Goal: Information Seeking & Learning: Stay updated

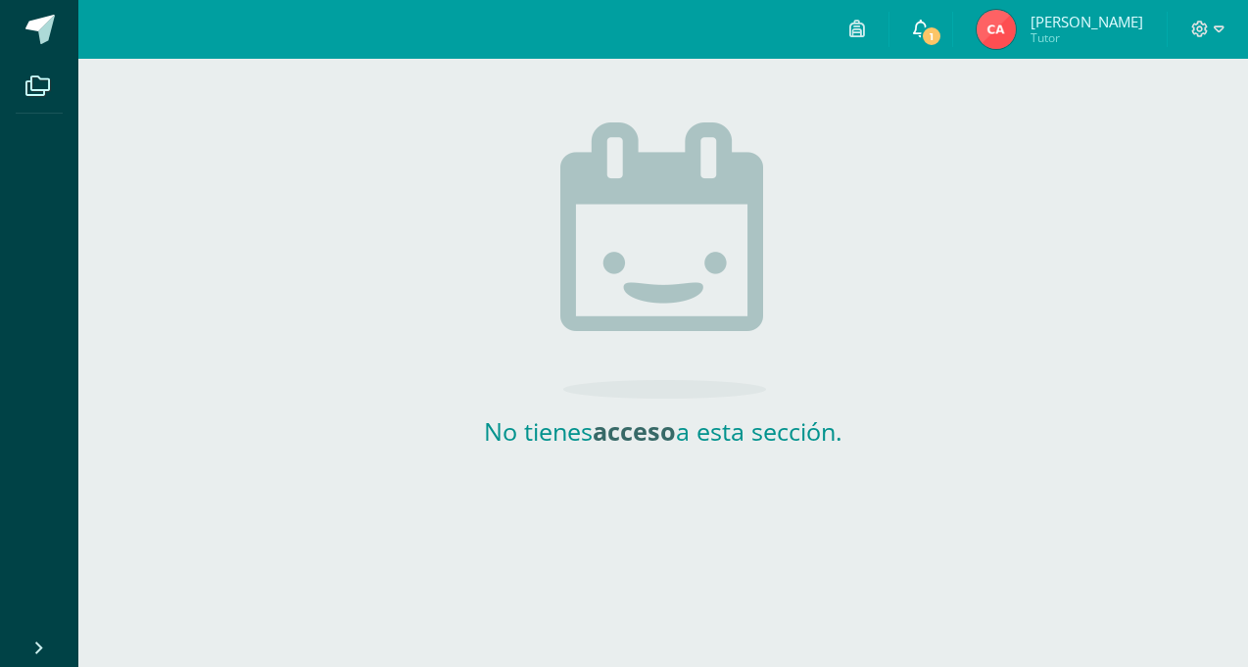
click at [929, 39] on span at bounding box center [921, 30] width 16 height 22
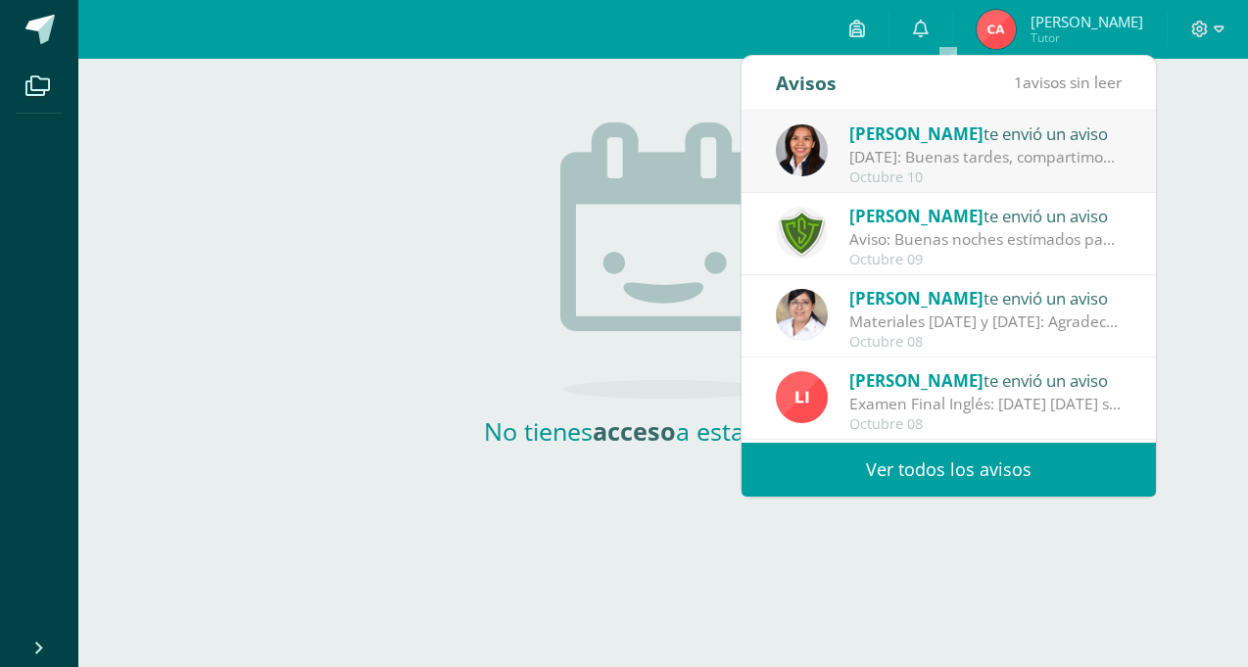
click at [933, 146] on div "[DATE]: Buenas tardes, compartimos información importante del [DATE]. Atentamen…" at bounding box center [986, 157] width 272 height 23
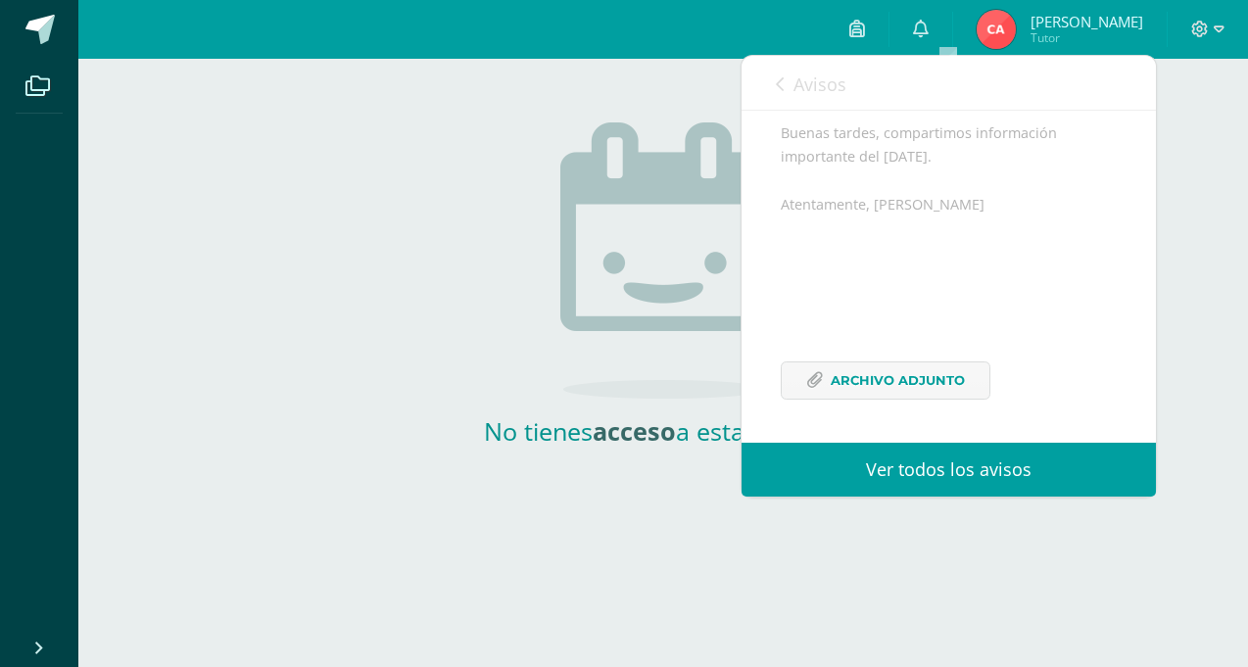
scroll to position [215, 0]
click at [927, 386] on span "Archivo Adjunto" at bounding box center [898, 381] width 134 height 36
click at [810, 84] on span "Avisos" at bounding box center [820, 85] width 53 height 24
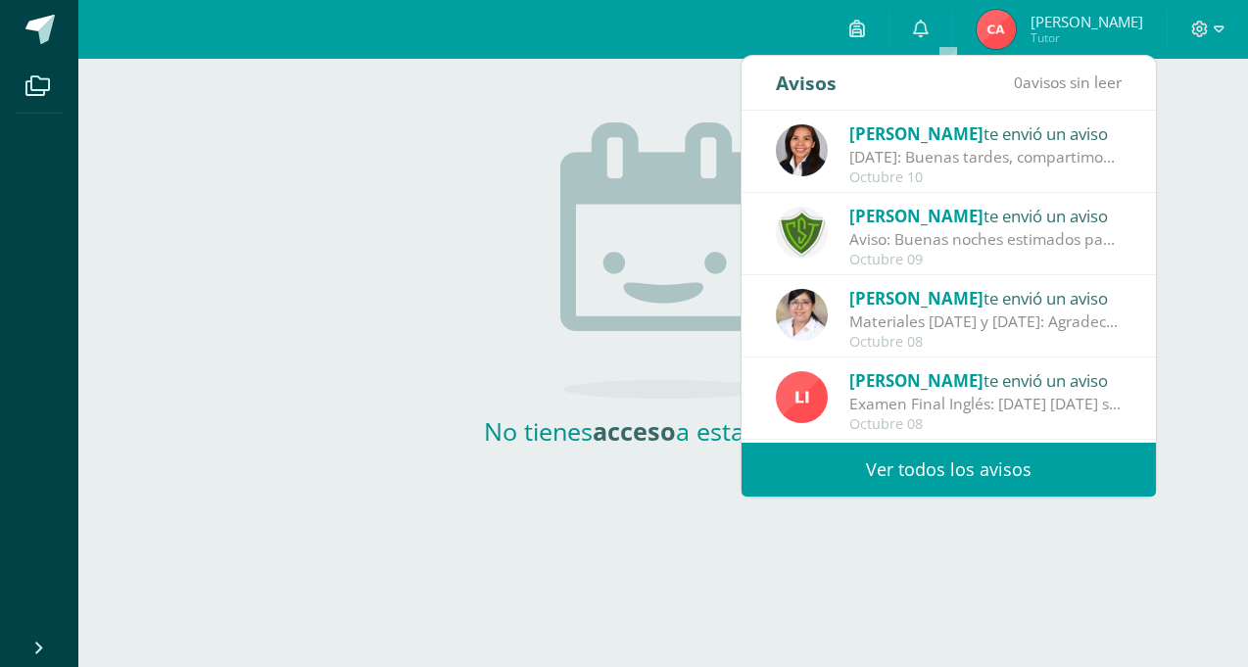
click at [987, 148] on div "[DATE]: Buenas tardes, compartimos información importante del [DATE]. Atentamen…" at bounding box center [986, 157] width 272 height 23
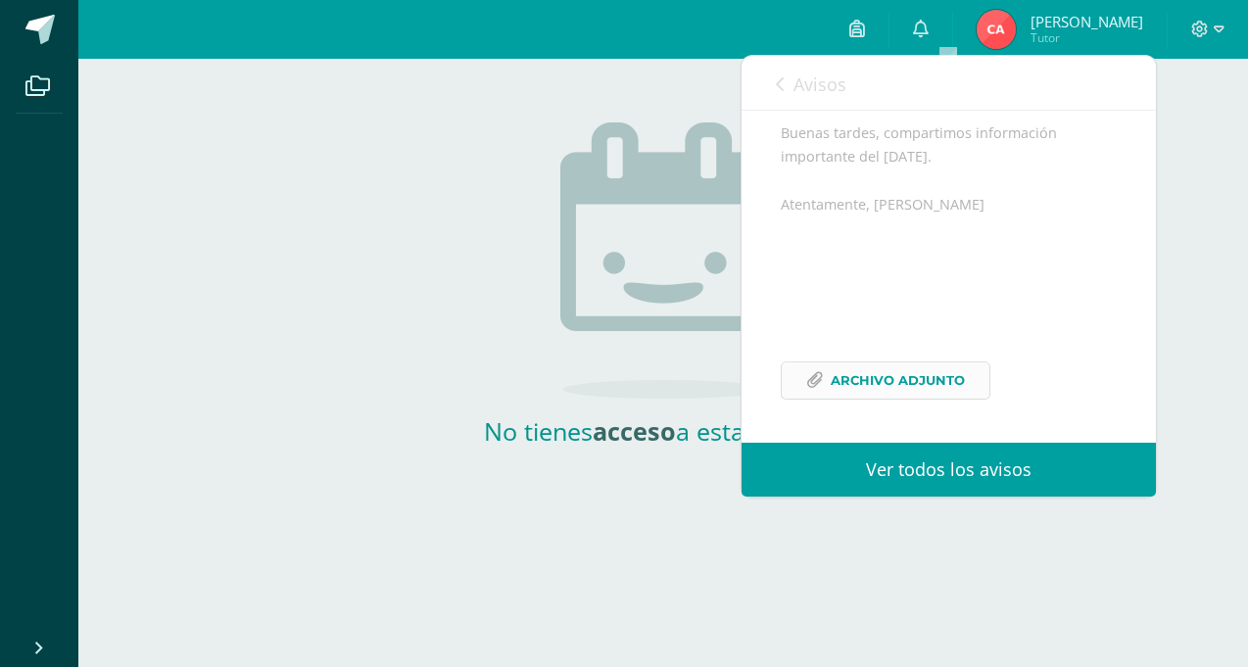
click at [882, 374] on span "Archivo Adjunto" at bounding box center [898, 381] width 134 height 36
click at [791, 77] on link "Avisos" at bounding box center [811, 84] width 71 height 56
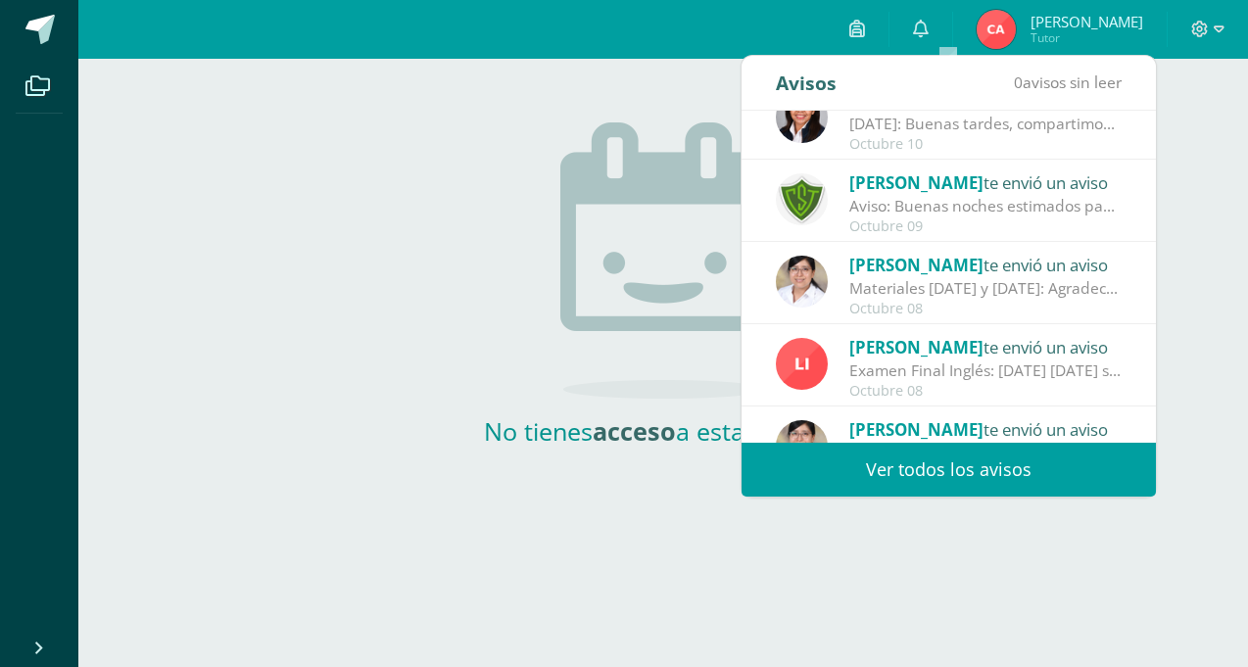
scroll to position [38, 0]
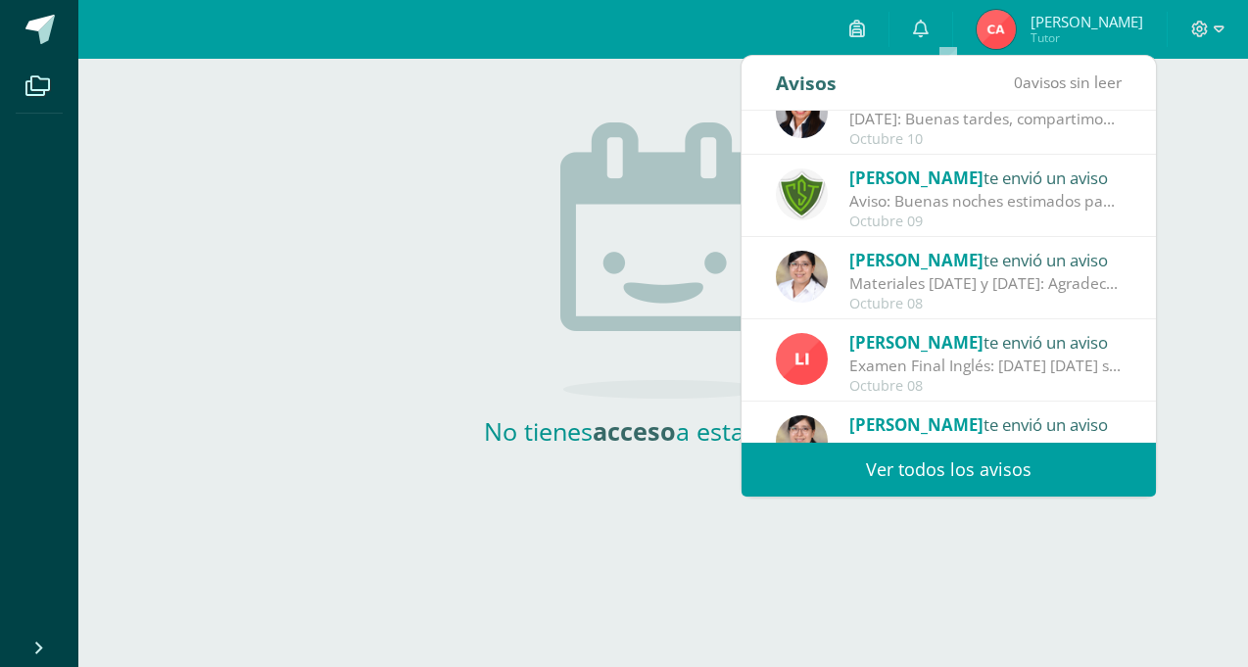
click at [1106, 160] on div "[PERSON_NAME] te envió un aviso Aviso: Buenas noches estimados padres de famili…" at bounding box center [949, 196] width 414 height 82
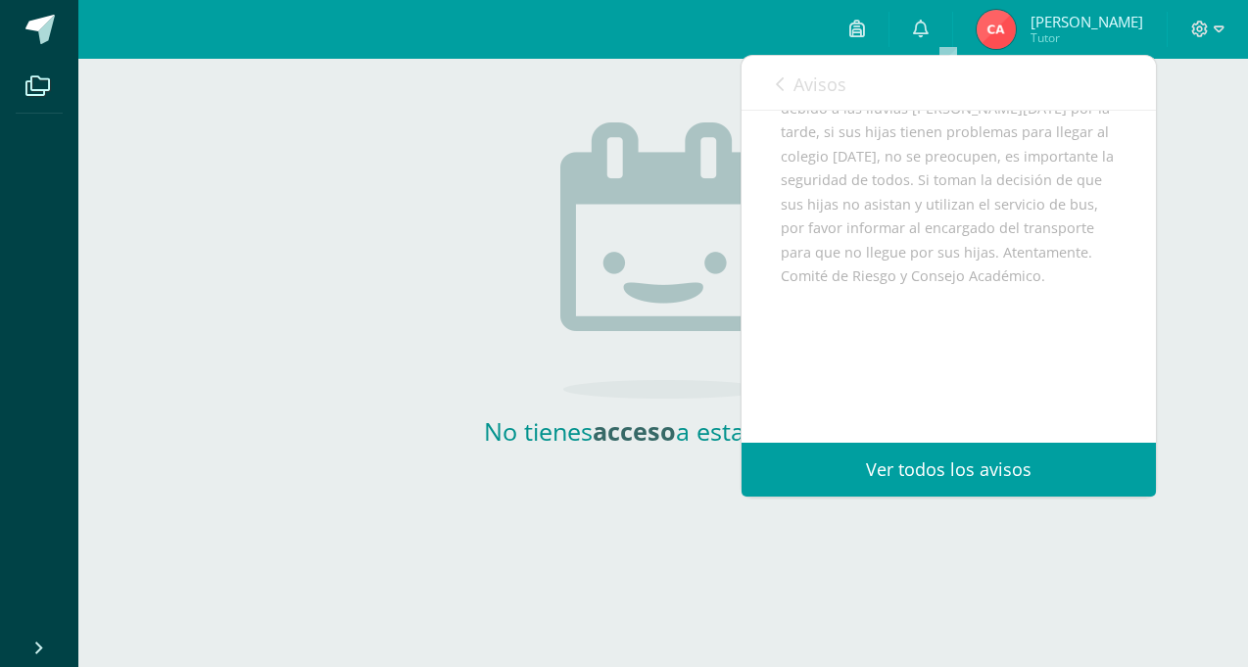
click at [1054, 303] on div "Buenas noches estimados padres de familia, debido a las lluvias [PERSON_NAME][D…" at bounding box center [949, 253] width 336 height 360
click at [819, 71] on link "Avisos" at bounding box center [811, 84] width 71 height 56
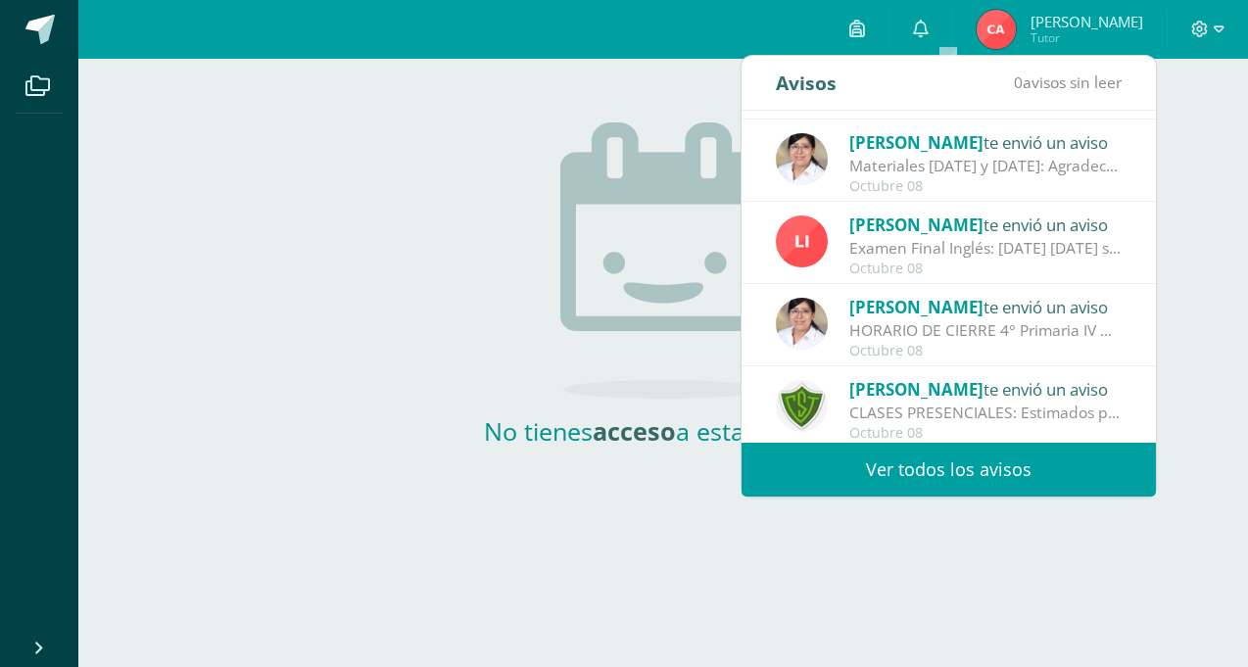
scroll to position [163, 0]
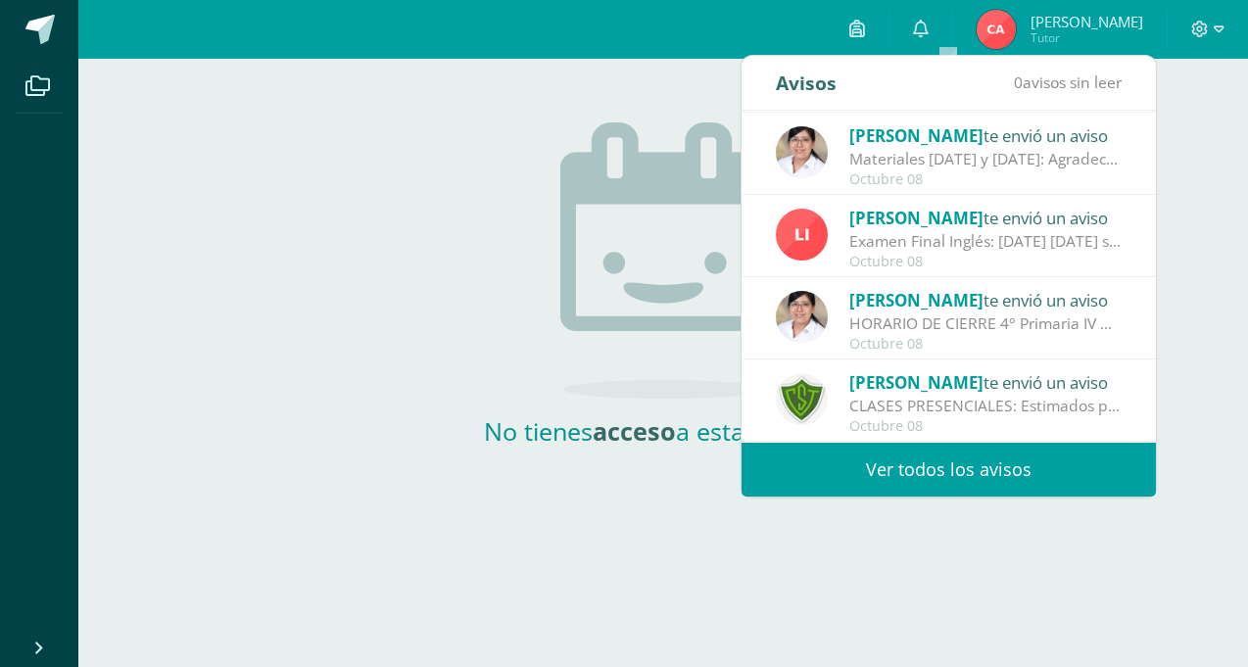
click at [1058, 310] on div "[PERSON_NAME] te envió un aviso" at bounding box center [986, 299] width 272 height 25
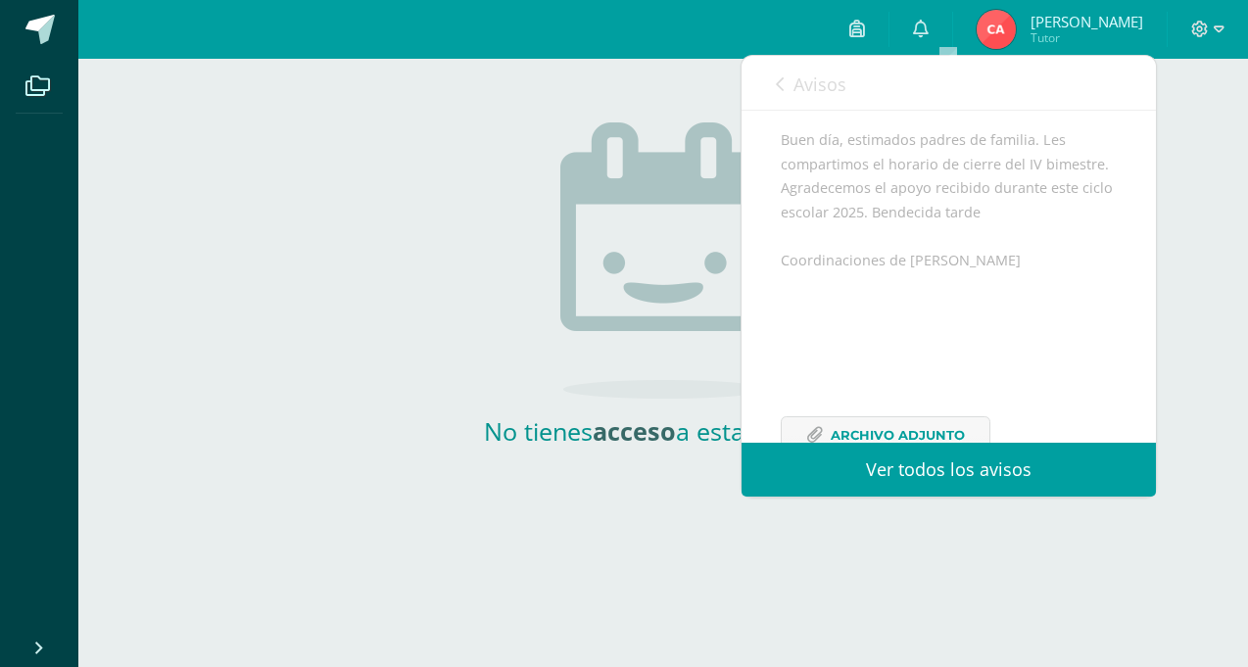
scroll to position [263, 0]
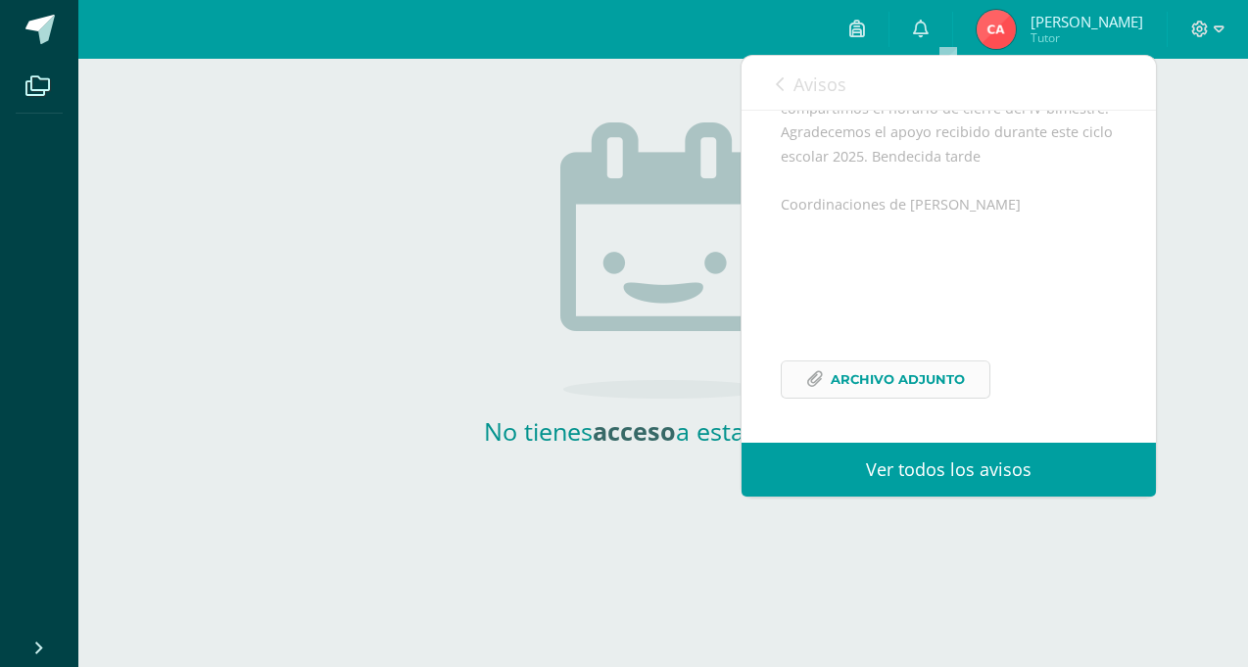
click at [957, 383] on span "Archivo Adjunto" at bounding box center [898, 380] width 134 height 36
